Goal: Find specific page/section

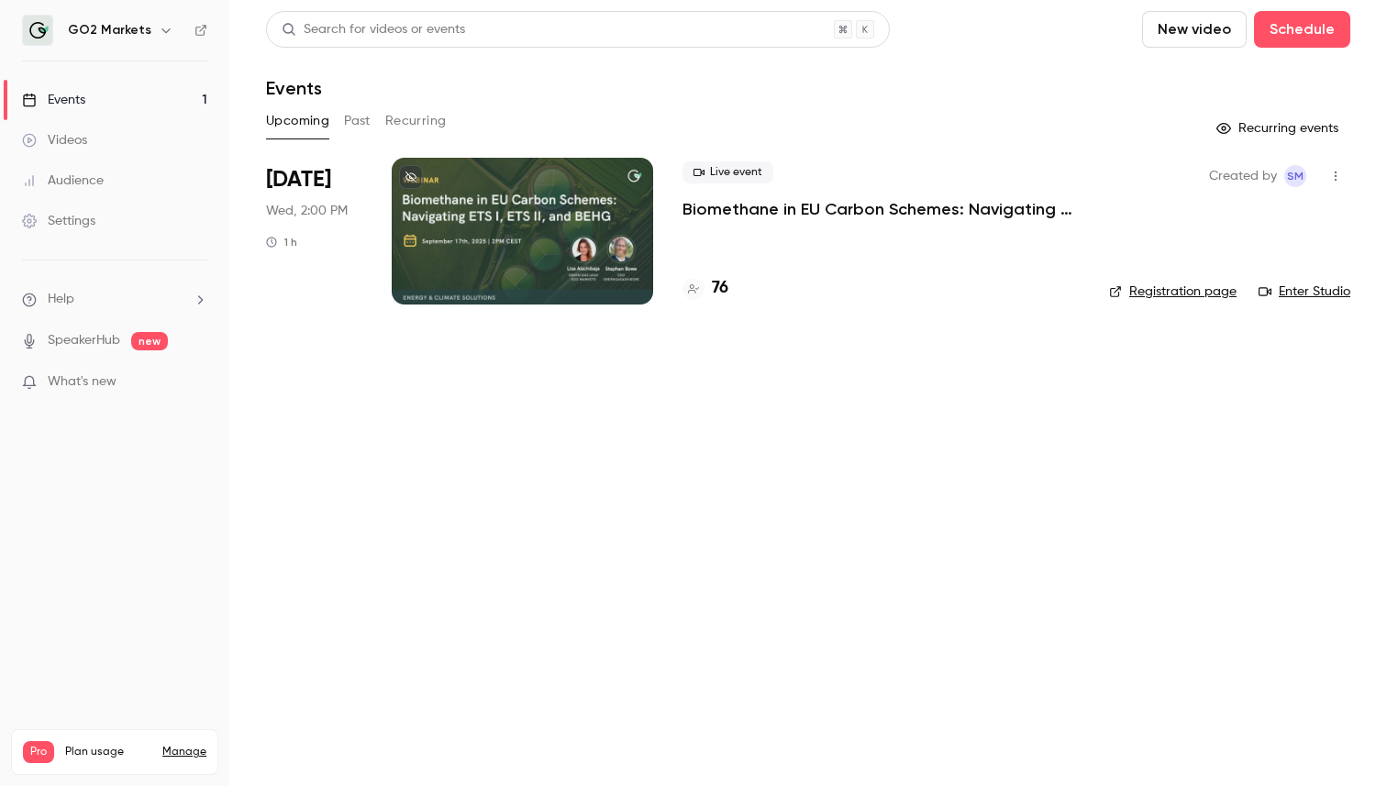
click at [755, 209] on p "Biomethane in EU Carbon Schemes: Navigating ETS I, ETS II, and BEHG" at bounding box center [881, 209] width 397 height 22
